Goal: Information Seeking & Learning: Compare options

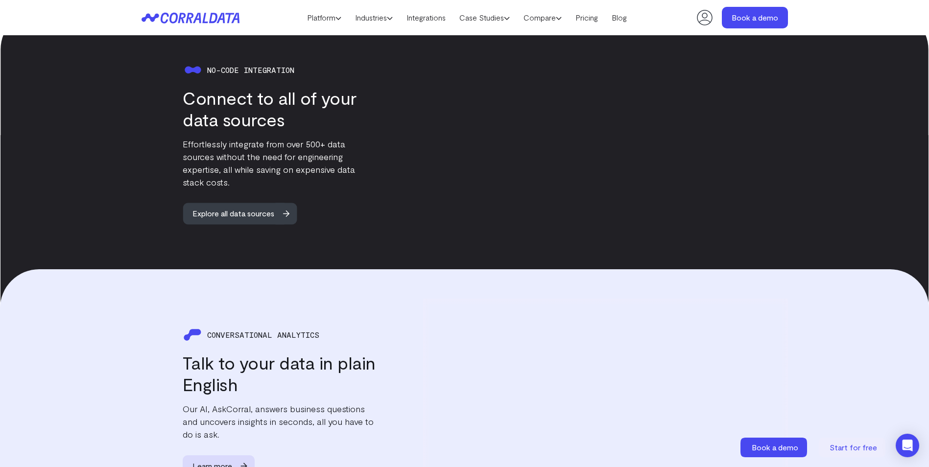
scroll to position [959, 0]
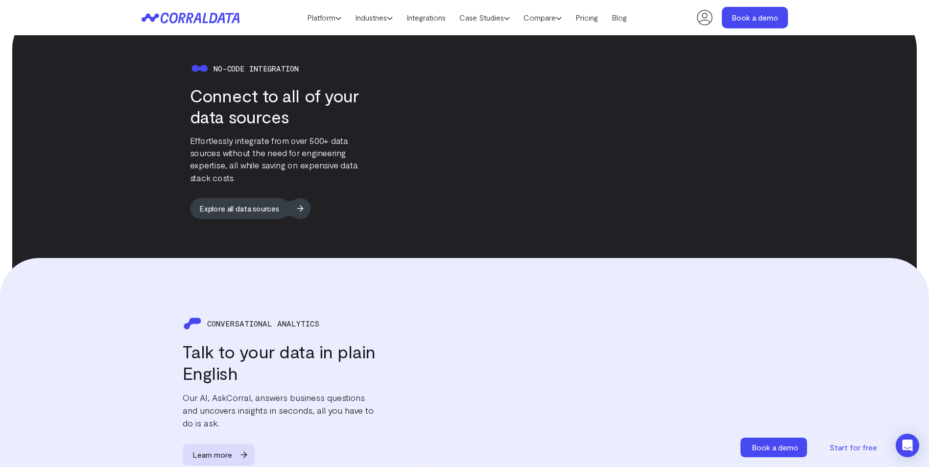
click at [271, 210] on span "Explore all data sources" at bounding box center [239, 207] width 99 height 21
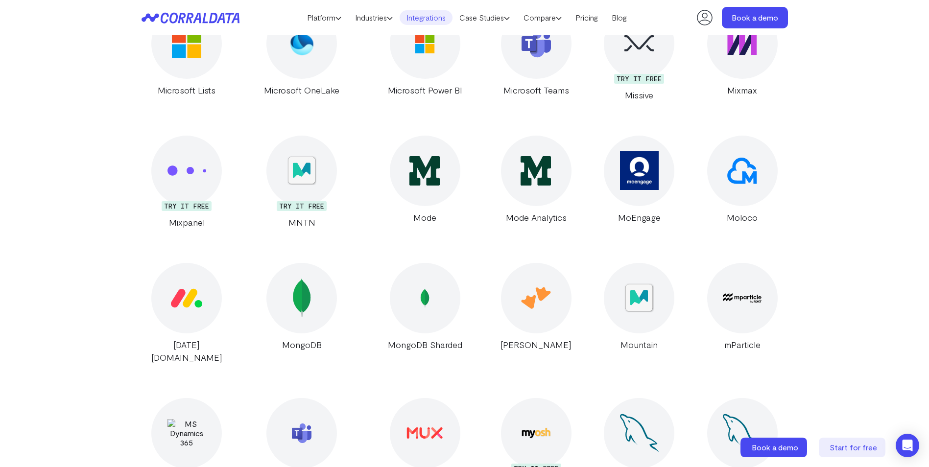
scroll to position [10456, 0]
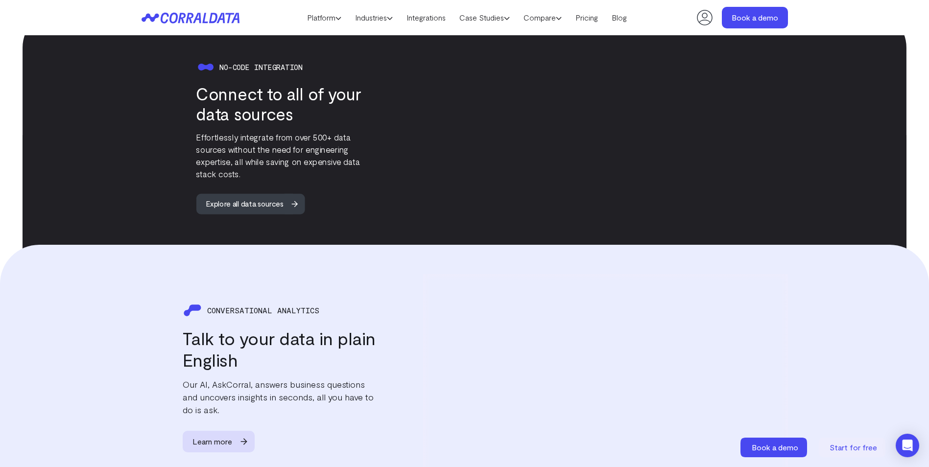
scroll to position [959, 0]
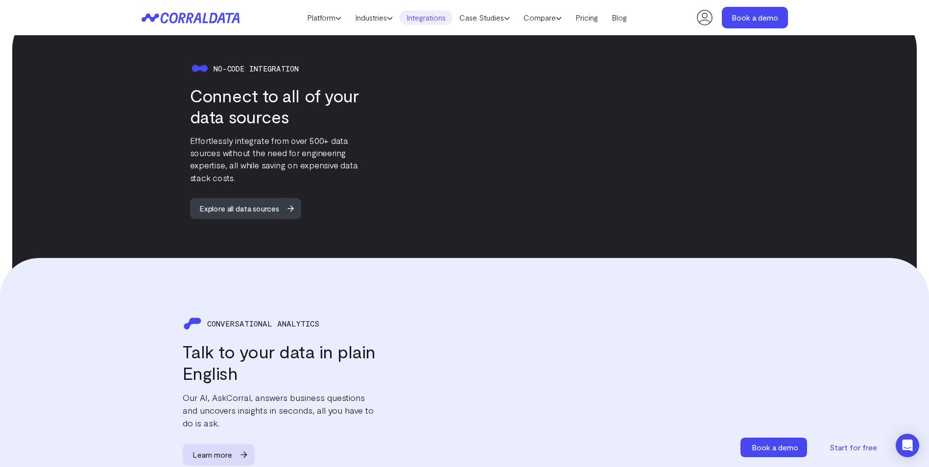
click at [427, 16] on link "Integrations" at bounding box center [425, 17] width 53 height 15
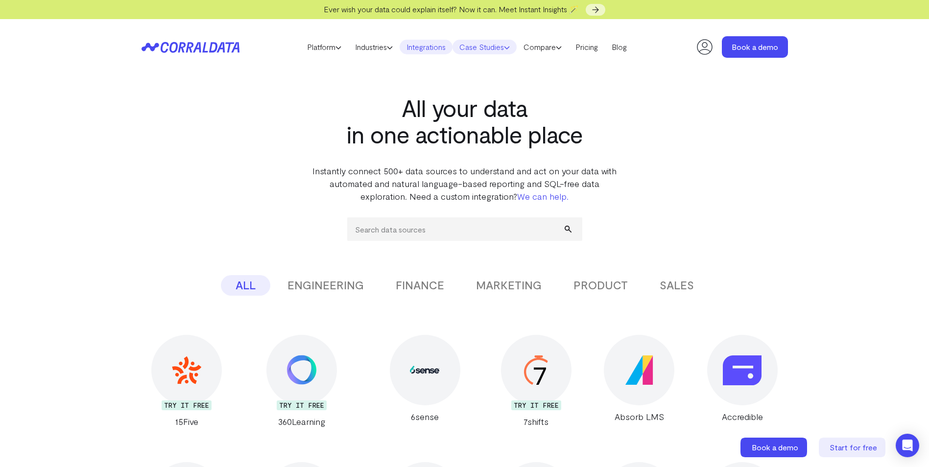
click at [479, 47] on link "Case Studies" at bounding box center [484, 47] width 64 height 15
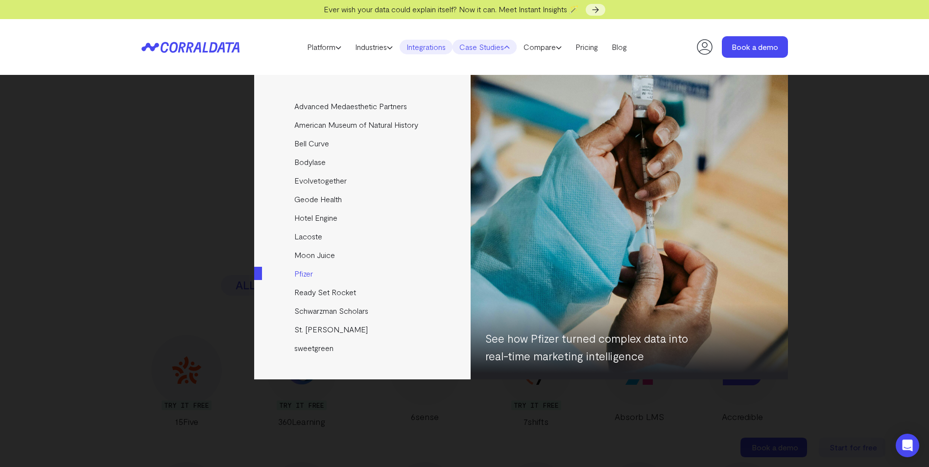
click at [308, 273] on link "Pfizer" at bounding box center [363, 273] width 218 height 19
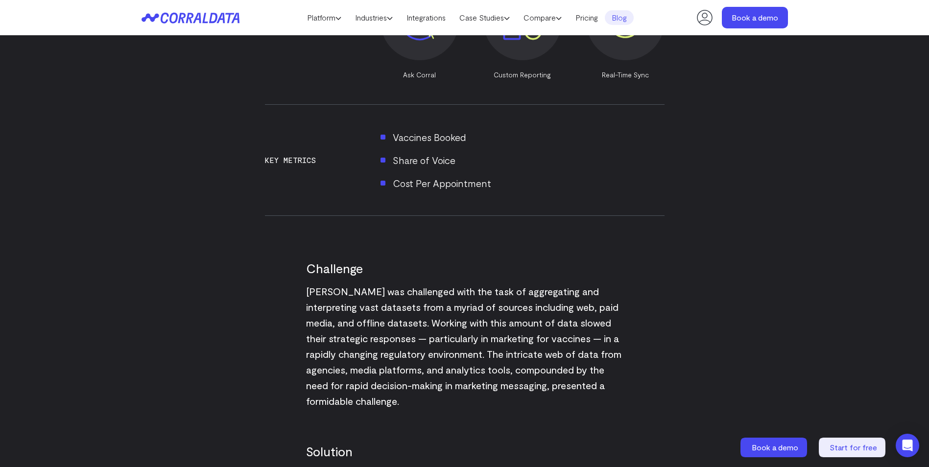
scroll to position [616, 0]
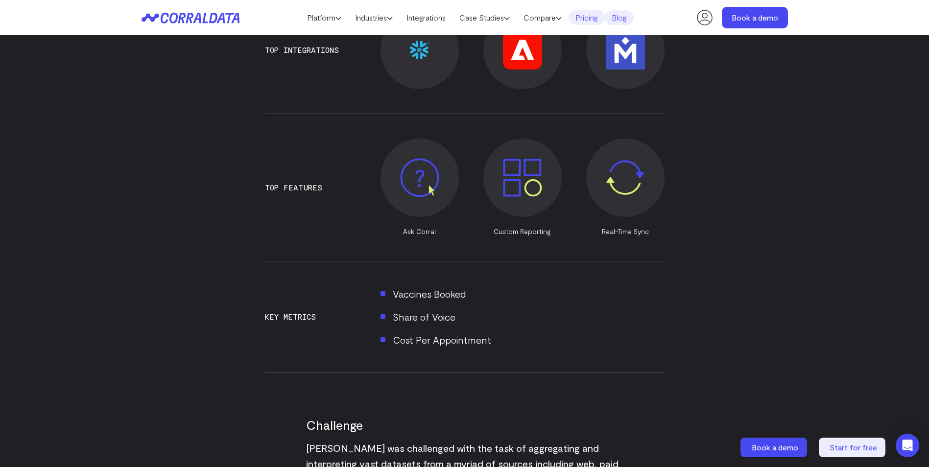
click at [589, 16] on link "Pricing" at bounding box center [586, 17] width 36 height 15
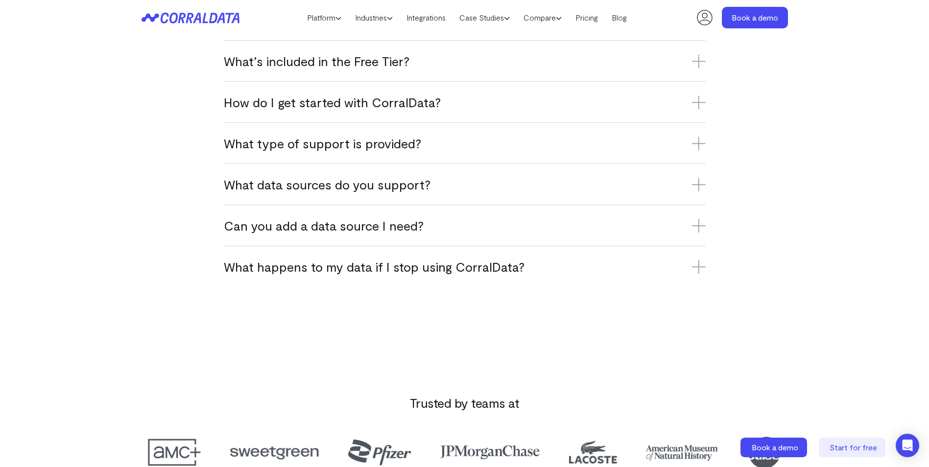
scroll to position [714, 0]
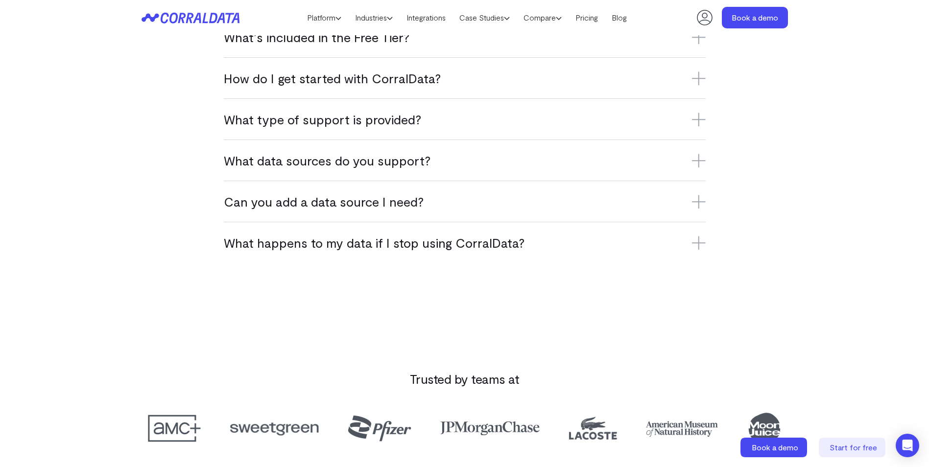
click at [696, 164] on icon at bounding box center [699, 161] width 14 height 14
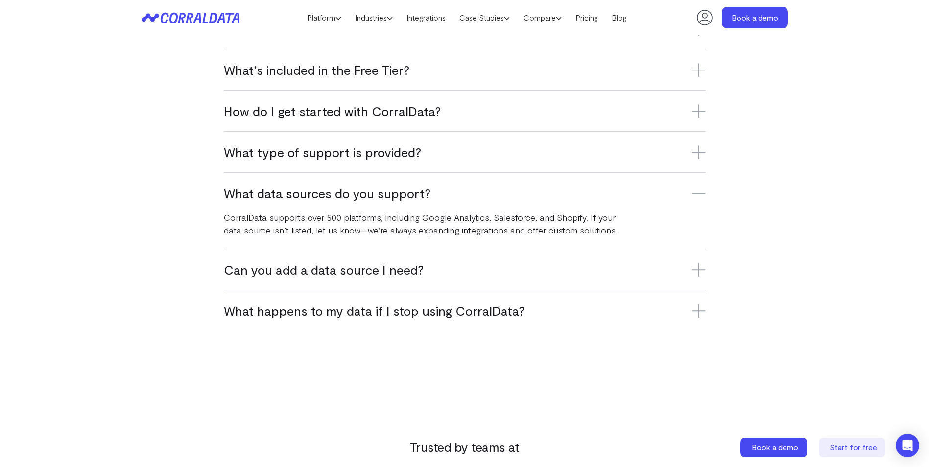
scroll to position [607, 0]
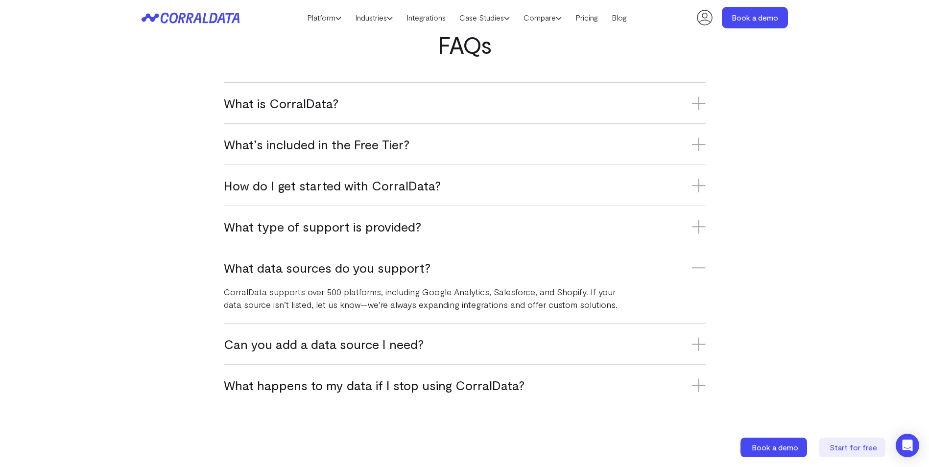
click at [700, 344] on icon at bounding box center [699, 344] width 14 height 0
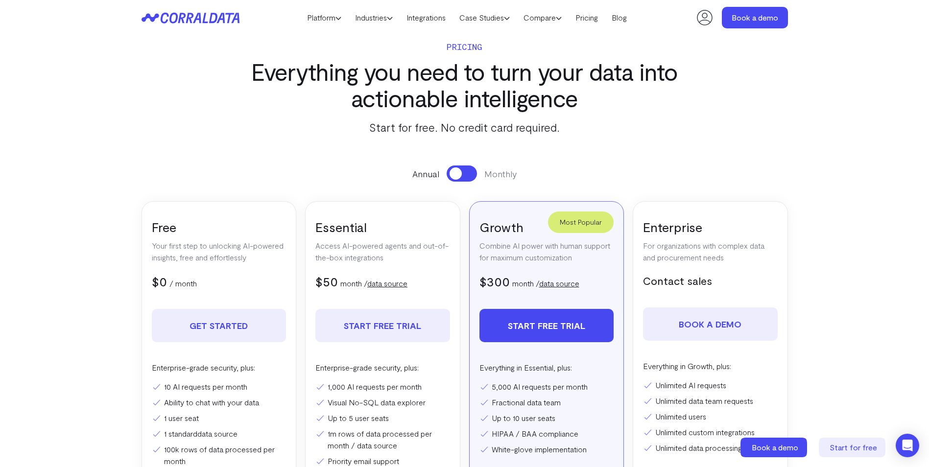
scroll to position [0, 0]
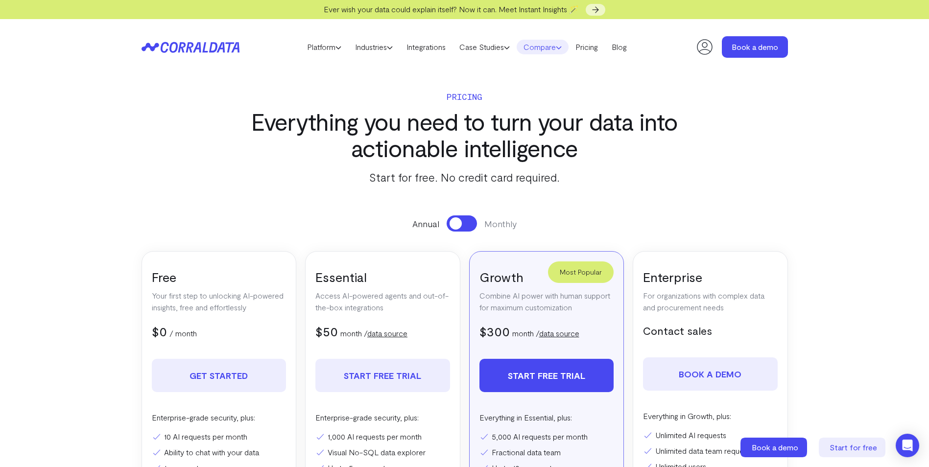
click at [558, 48] on link "Compare" at bounding box center [542, 47] width 52 height 15
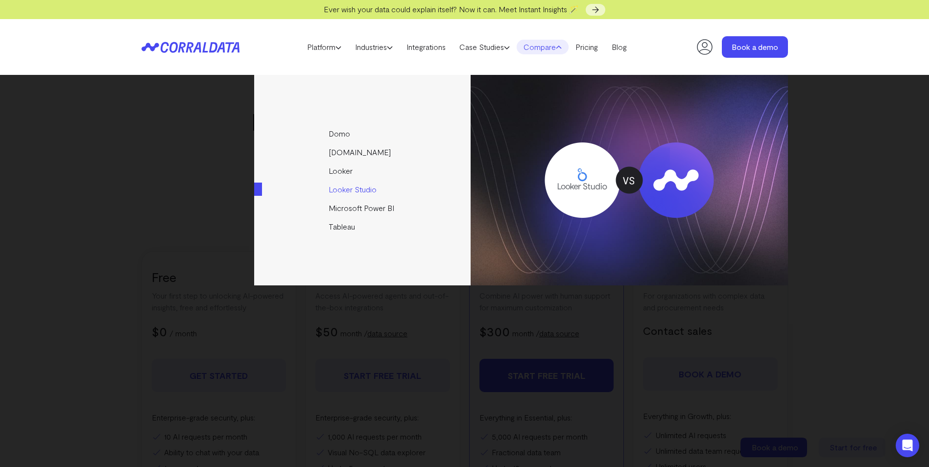
click at [362, 190] on link "Looker Studio" at bounding box center [363, 189] width 218 height 19
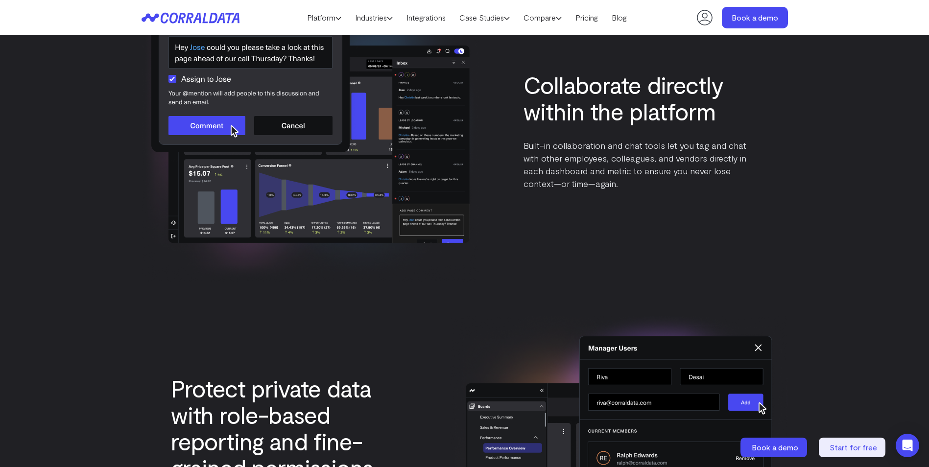
scroll to position [3064, 0]
